Goal: Information Seeking & Learning: Learn about a topic

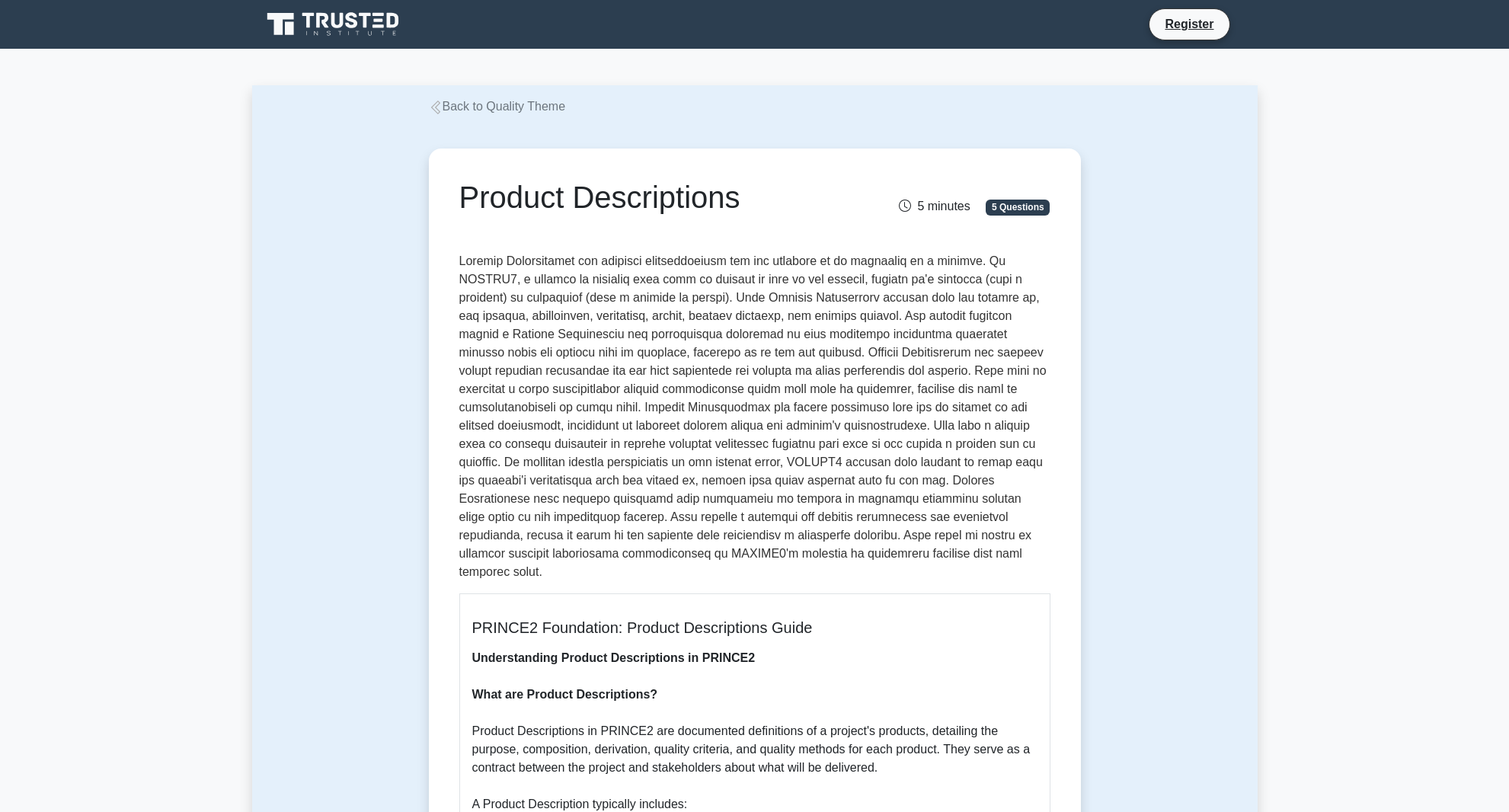
click at [674, 485] on p at bounding box center [755, 416] width 591 height 329
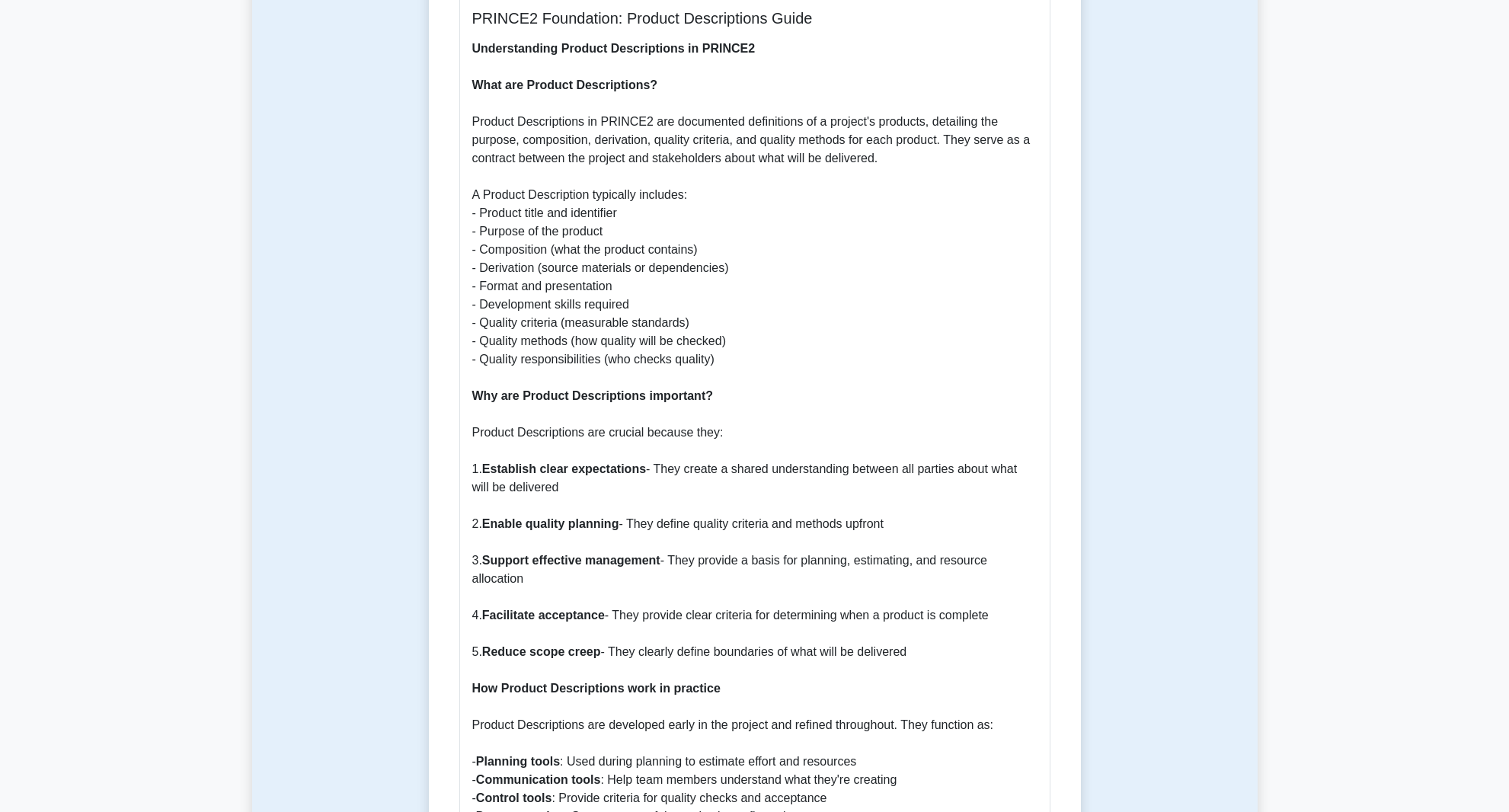
scroll to position [534, 0]
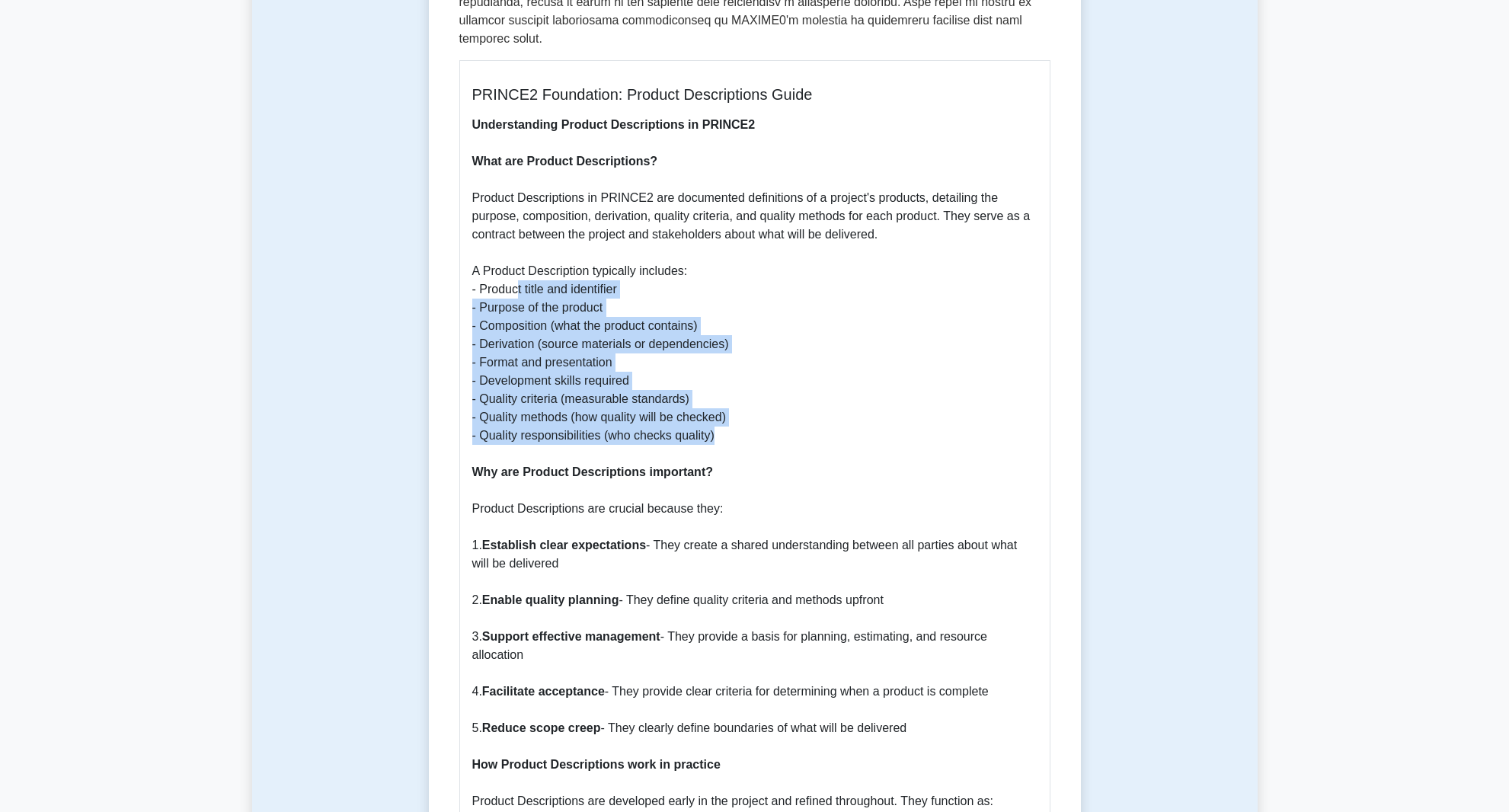
drag, startPoint x: 517, startPoint y: 271, endPoint x: 855, endPoint y: 412, distance: 366.2
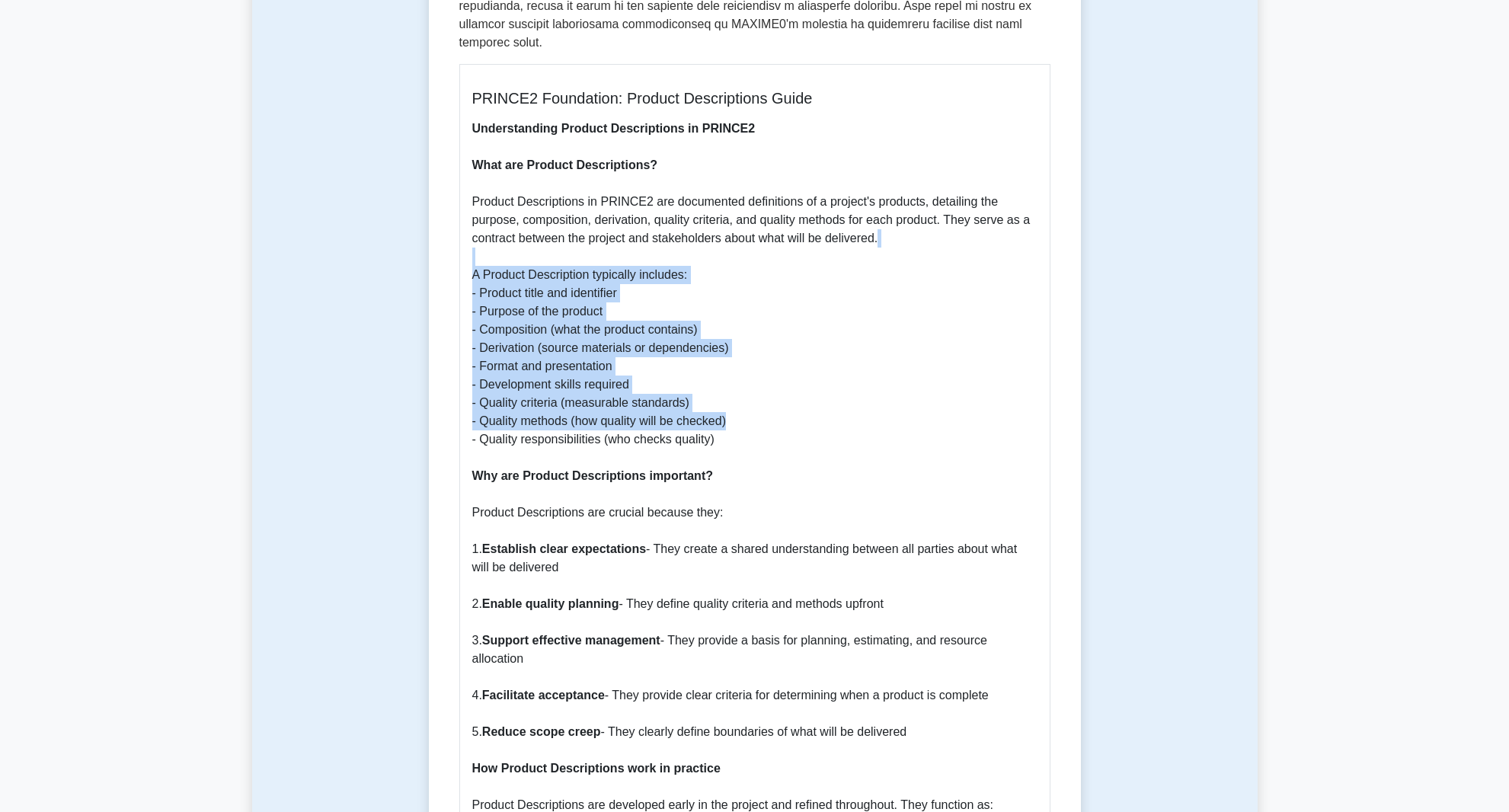
drag, startPoint x: 727, startPoint y: 407, endPoint x: 383, endPoint y: 243, distance: 381.1
click at [383, 243] on div "Product Descriptions 5 minutes 5 Questions PRINCE2 Foundation: Product Descript…" at bounding box center [754, 682] width 1006 height 2200
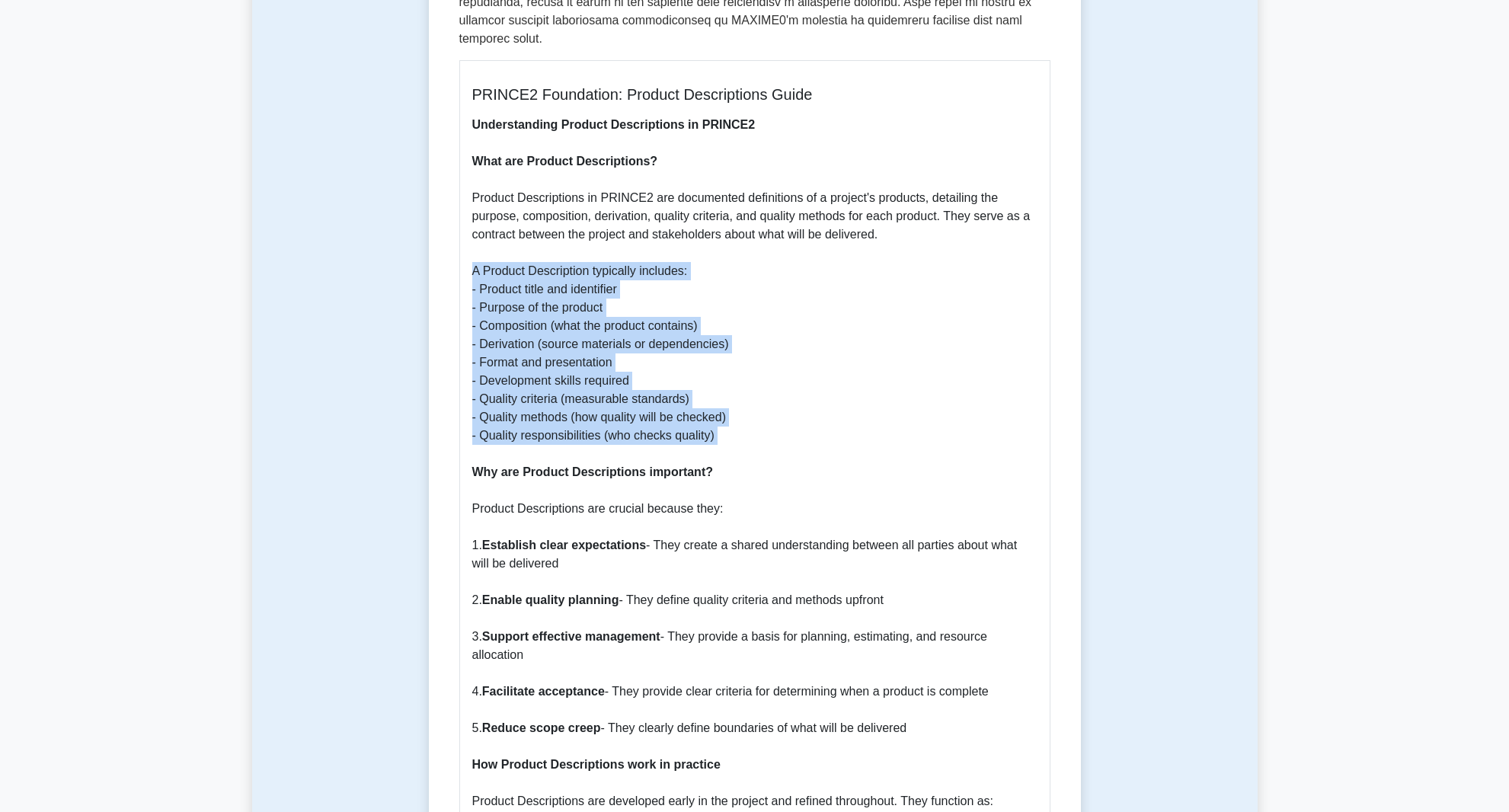
drag, startPoint x: 627, startPoint y: 408, endPoint x: 457, endPoint y: 254, distance: 229.4
click at [457, 254] on div "Product Descriptions 5 minutes 5 Questions PRINCE2 Foundation: Product Descript…" at bounding box center [754, 678] width 640 height 2115
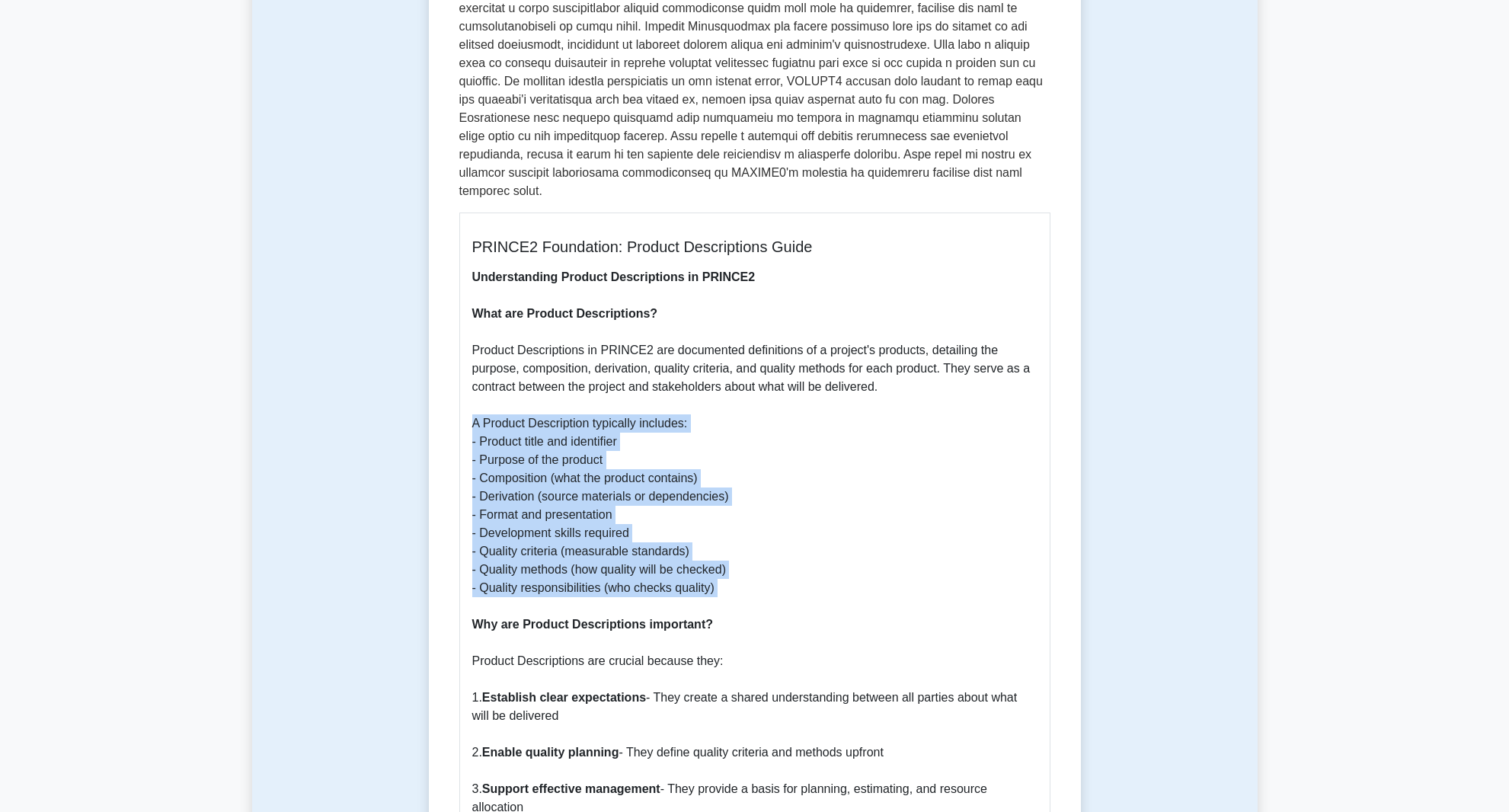
scroll to position [305, 0]
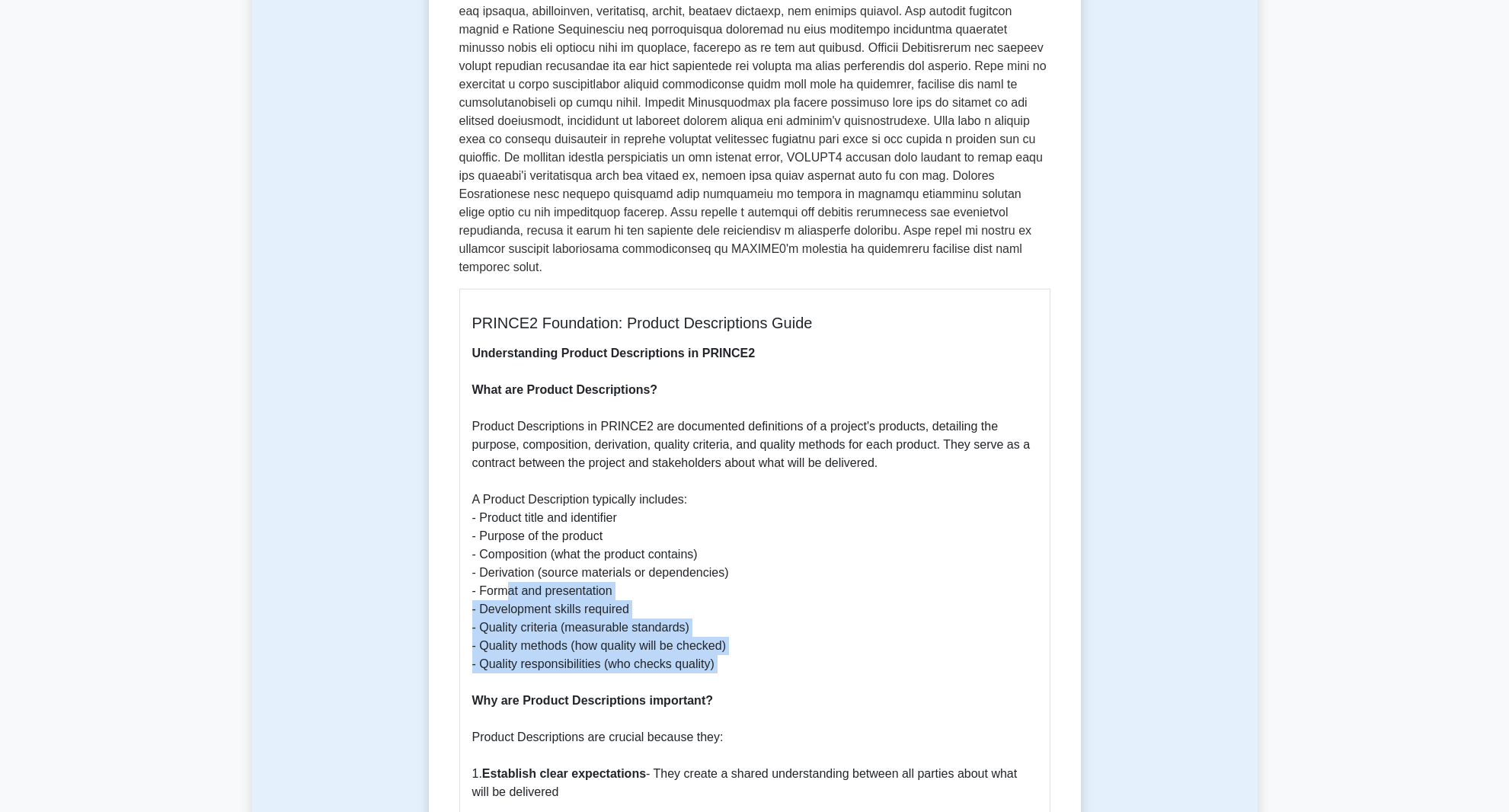
drag, startPoint x: 509, startPoint y: 569, endPoint x: 814, endPoint y: 656, distance: 317.2
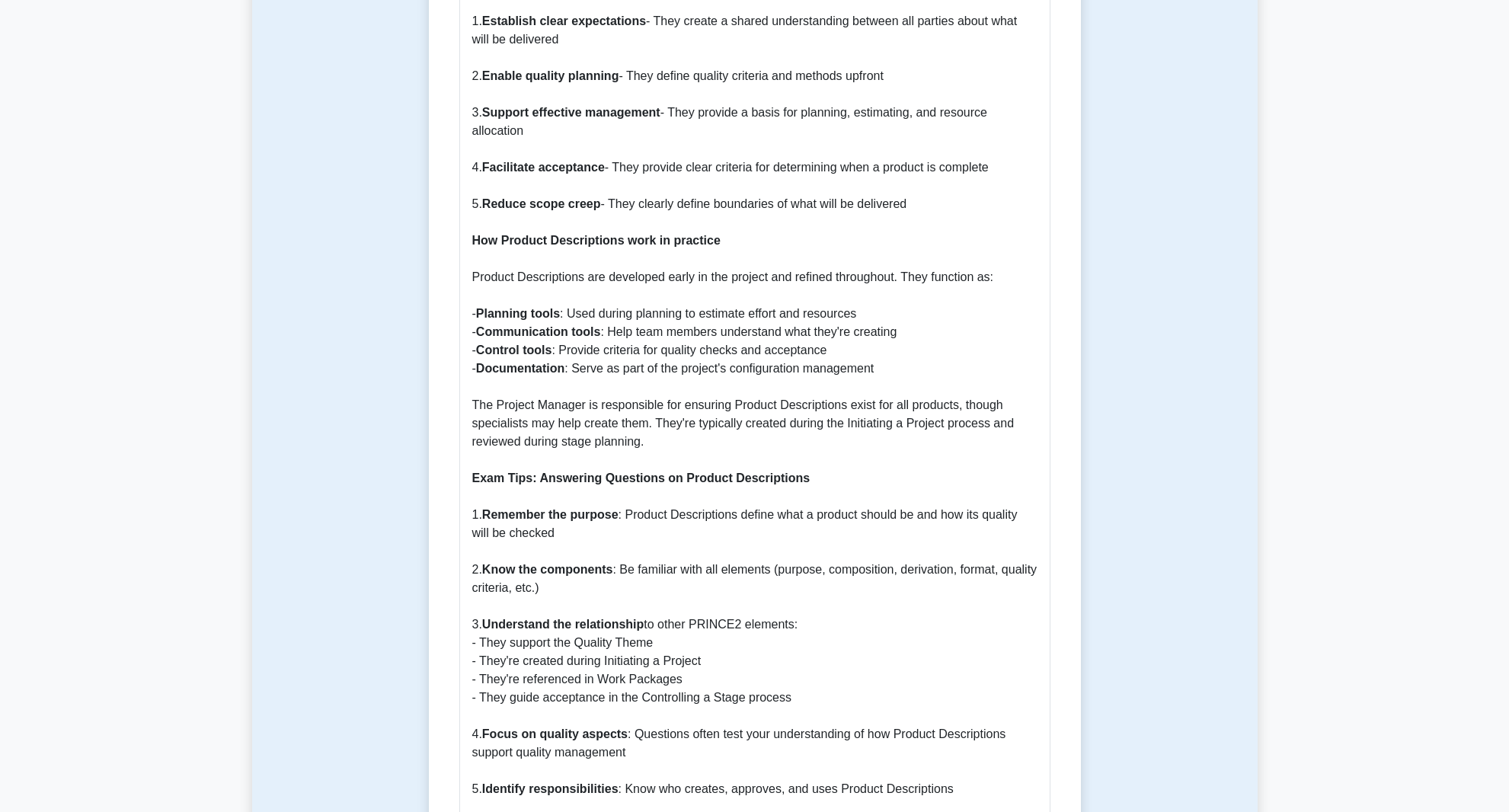
scroll to position [1143, 0]
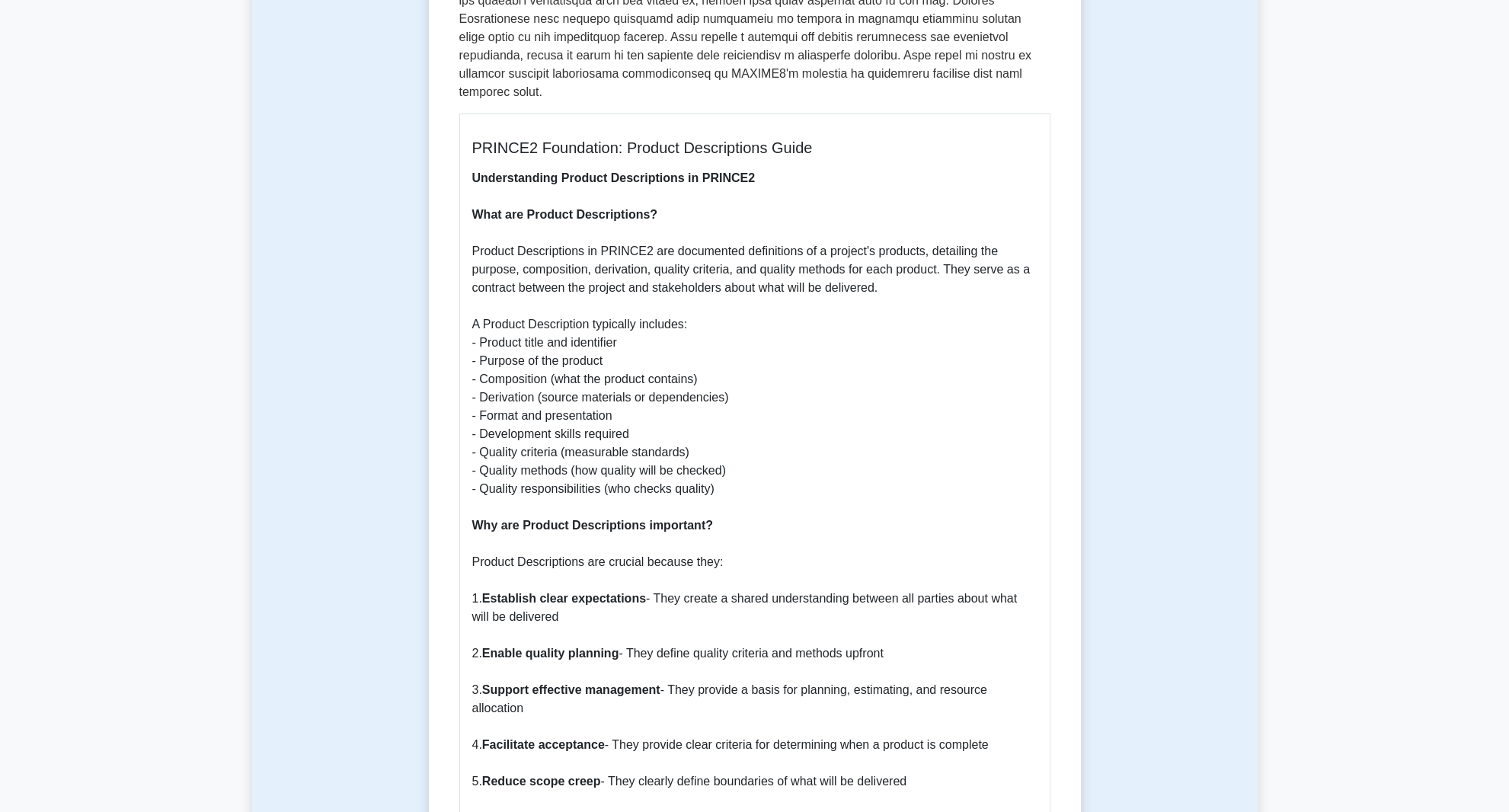
scroll to position [457, 0]
